Goal: Transaction & Acquisition: Download file/media

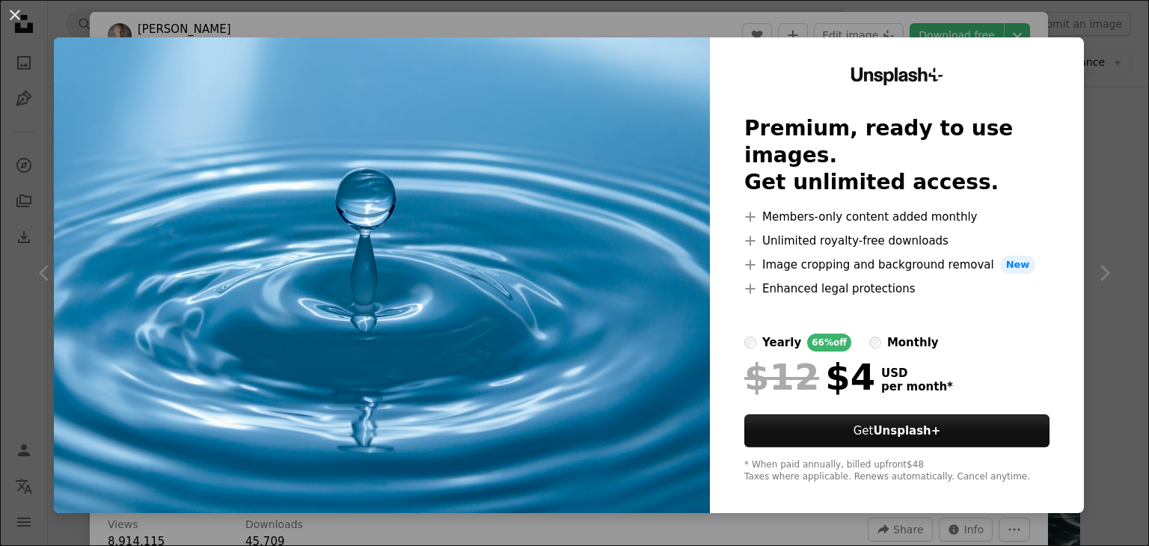
scroll to position [5987, 0]
click at [1023, 14] on div "An X shape Unsplash+ Premium, ready to use images. Get unlimited access. A plus…" at bounding box center [574, 273] width 1149 height 546
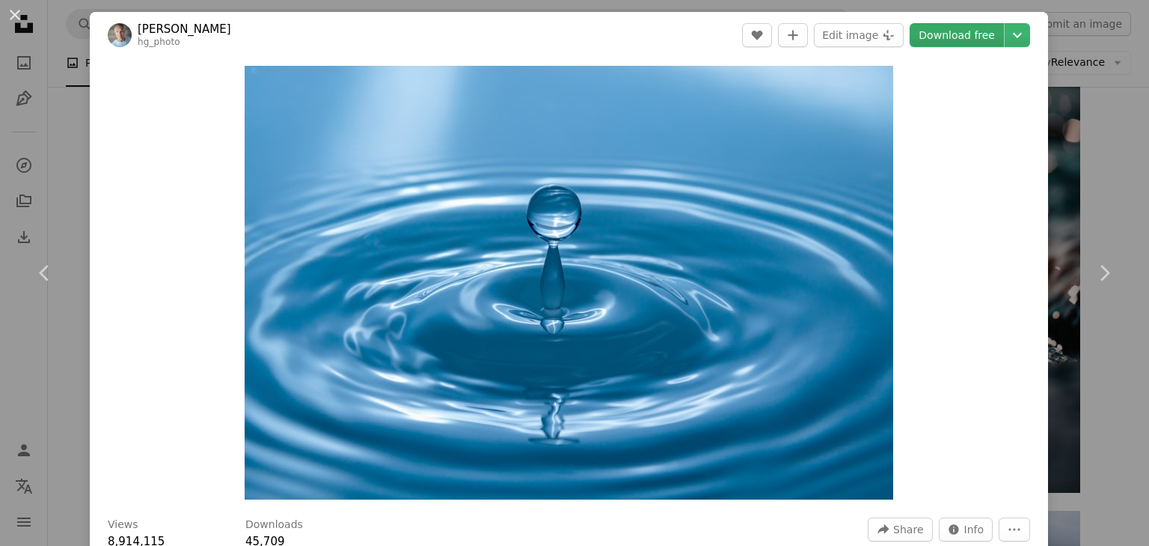
click at [946, 38] on link "Download free" at bounding box center [957, 35] width 94 height 24
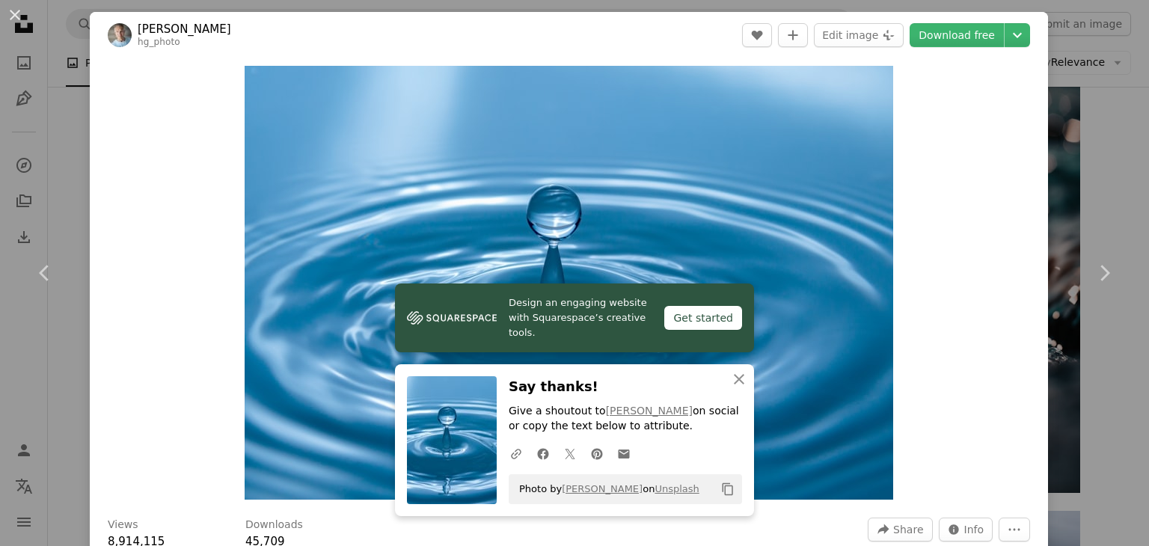
click at [952, 233] on div "Zoom in" at bounding box center [569, 282] width 959 height 449
click at [736, 183] on img "Zoom in on this image" at bounding box center [569, 283] width 649 height 434
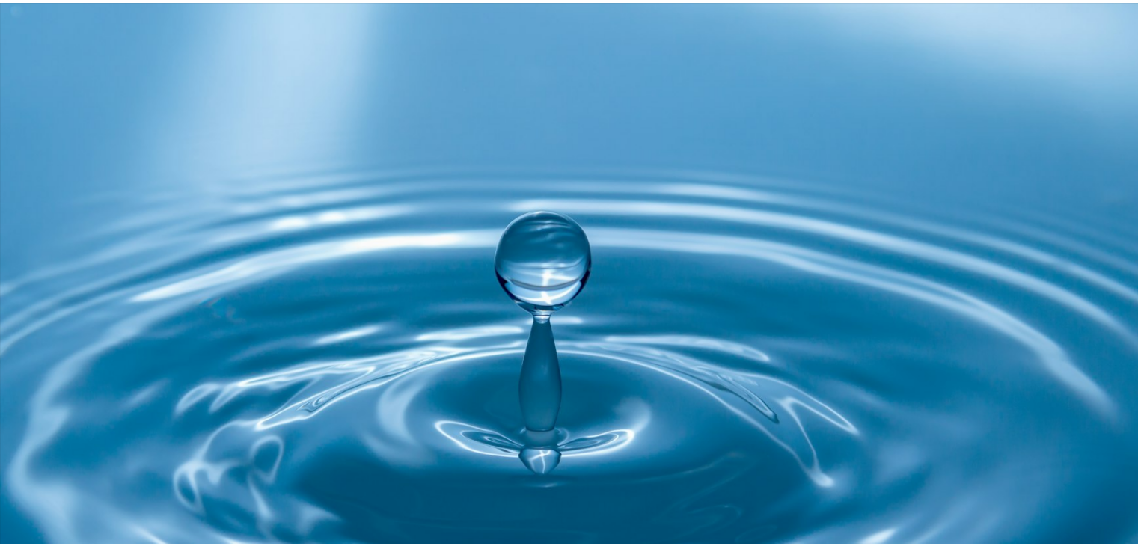
scroll to position [104, 0]
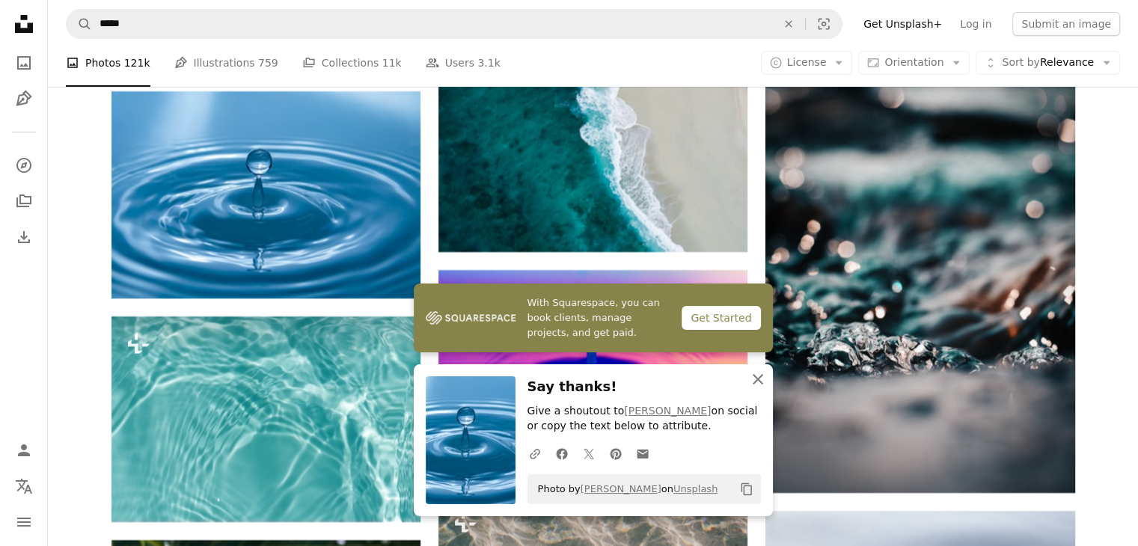
click at [757, 382] on icon "An X shape" at bounding box center [758, 379] width 18 height 18
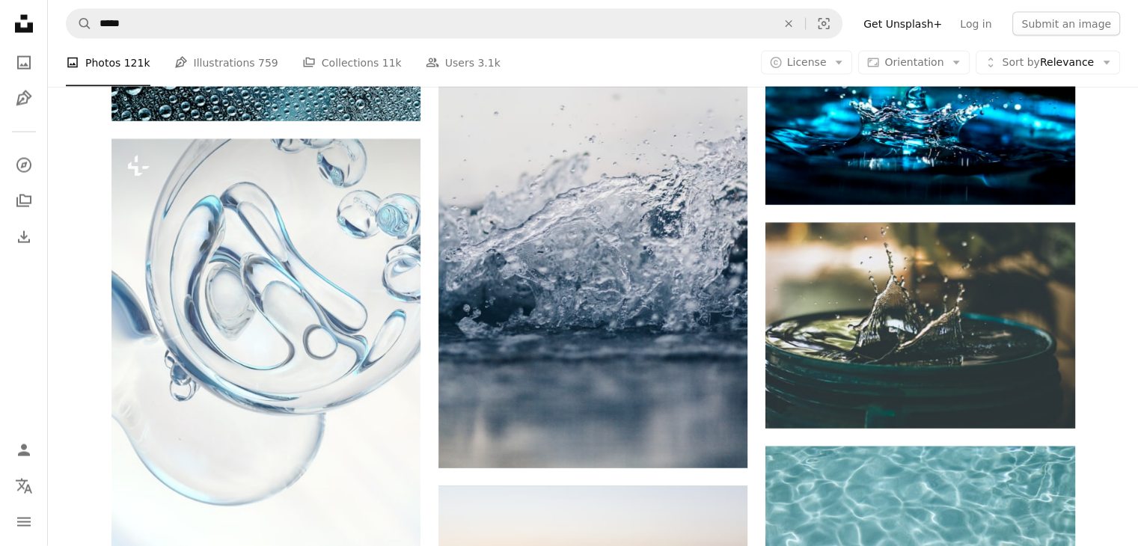
scroll to position [3204, 0]
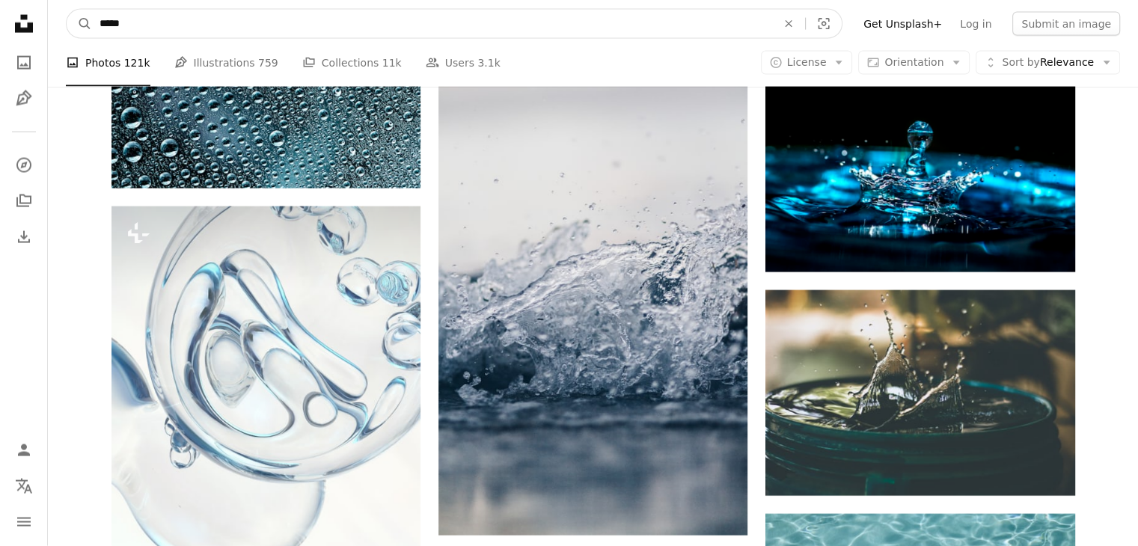
click at [170, 30] on input "*****" at bounding box center [432, 24] width 680 height 28
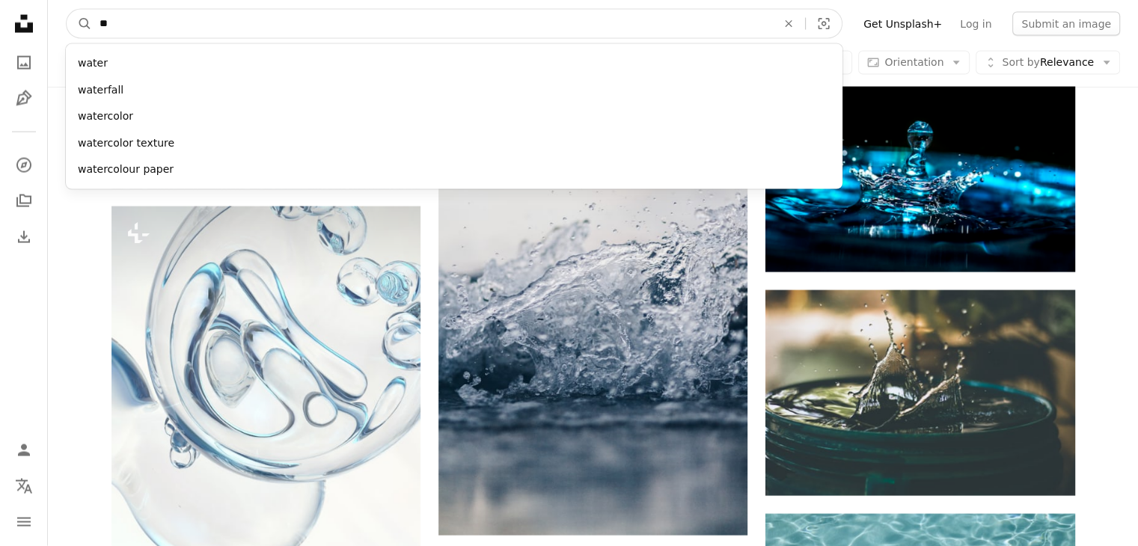
type input "*"
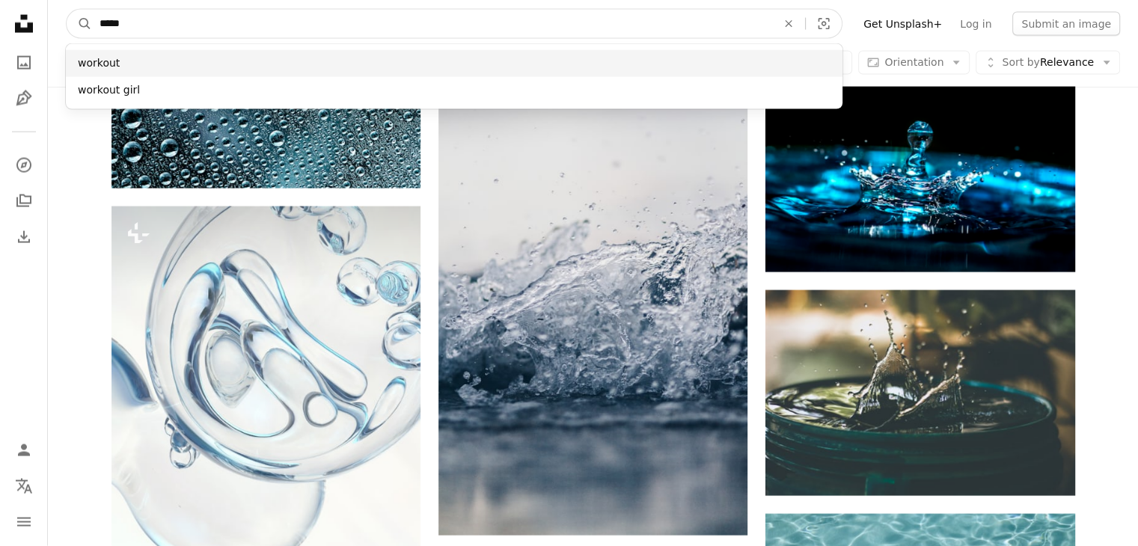
type input "*****"
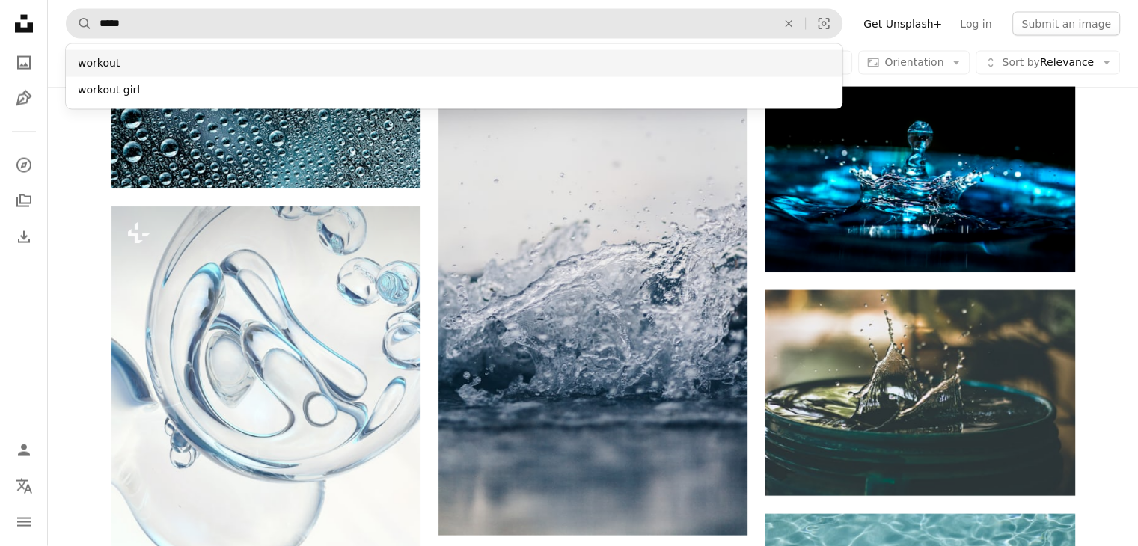
click at [114, 64] on div "workout" at bounding box center [454, 63] width 777 height 27
